Goal: Find specific page/section

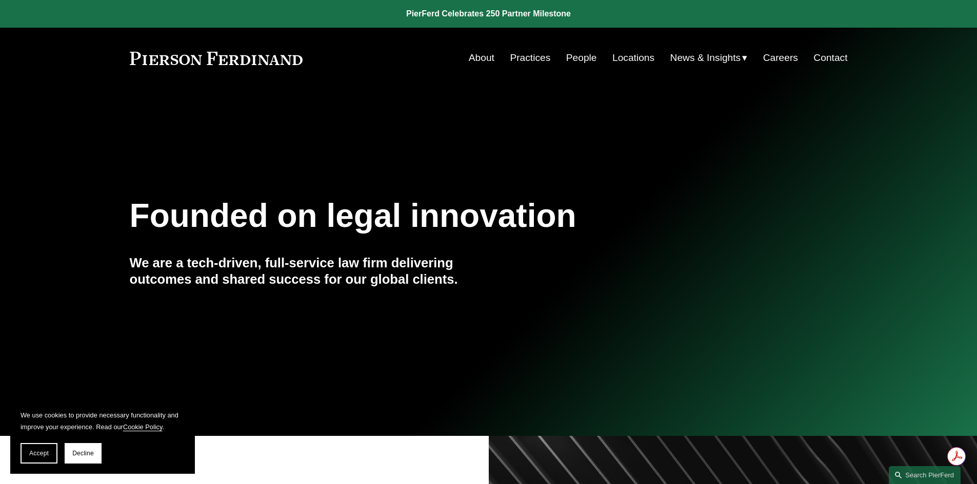
click at [576, 50] on link "People" at bounding box center [581, 57] width 31 height 19
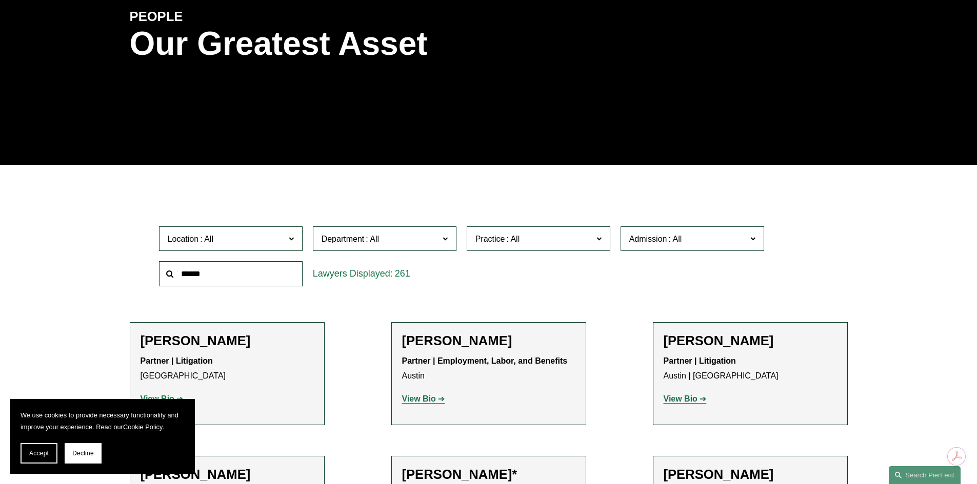
scroll to position [154, 0]
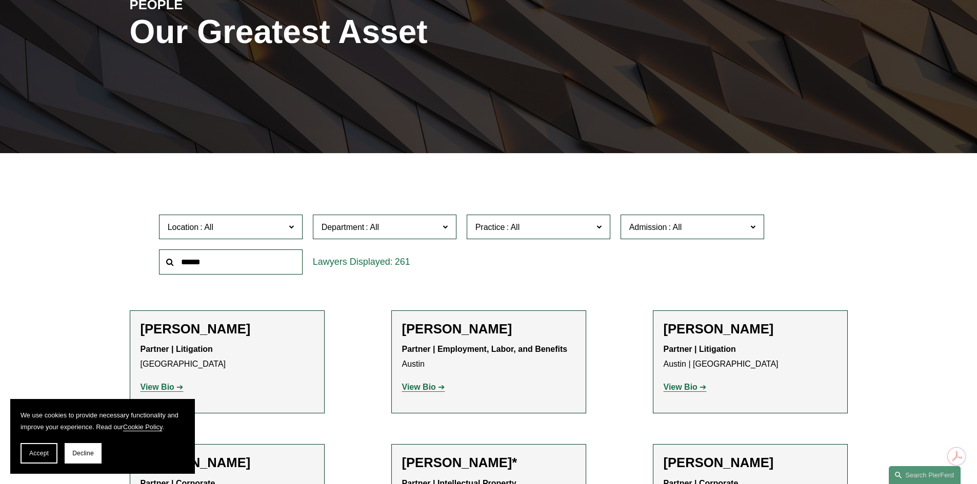
click at [442, 225] on span at bounding box center [444, 226] width 5 height 13
click at [505, 225] on span at bounding box center [512, 227] width 16 height 9
click at [0, 0] on link "Private Client Services" at bounding box center [0, 0] width 0 height 0
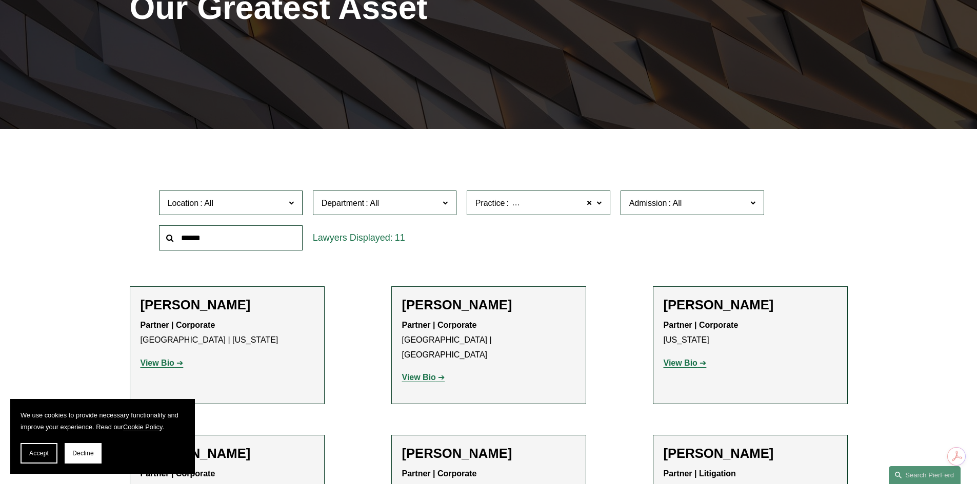
scroll to position [154, 0]
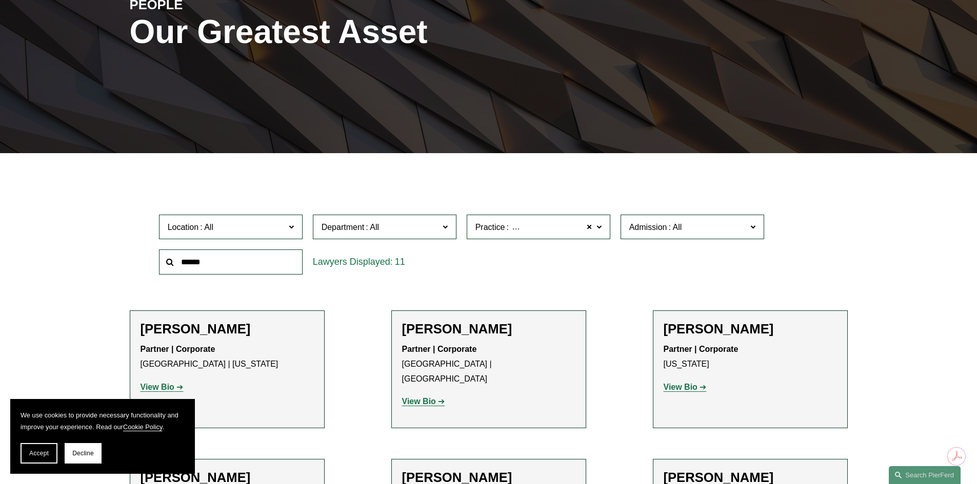
click at [293, 226] on span at bounding box center [290, 226] width 5 height 13
click at [0, 0] on link "[GEOGRAPHIC_DATA]" at bounding box center [0, 0] width 0 height 0
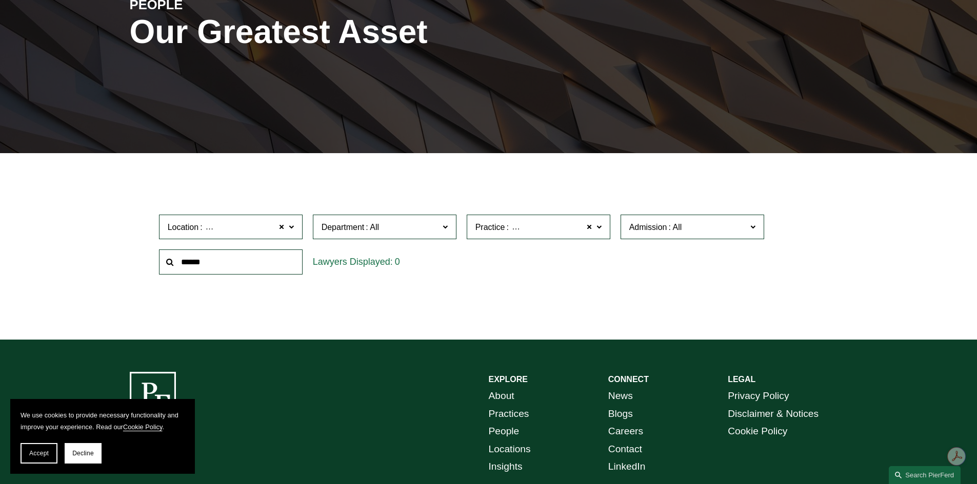
click at [440, 233] on label "Department" at bounding box center [385, 227] width 144 height 25
click at [0, 0] on link "All" at bounding box center [0, 0] width 0 height 0
click at [574, 228] on span "Private Client Services" at bounding box center [551, 227] width 83 height 13
click at [0, 0] on link "All" at bounding box center [0, 0] width 0 height 0
